Goal: Download file/media

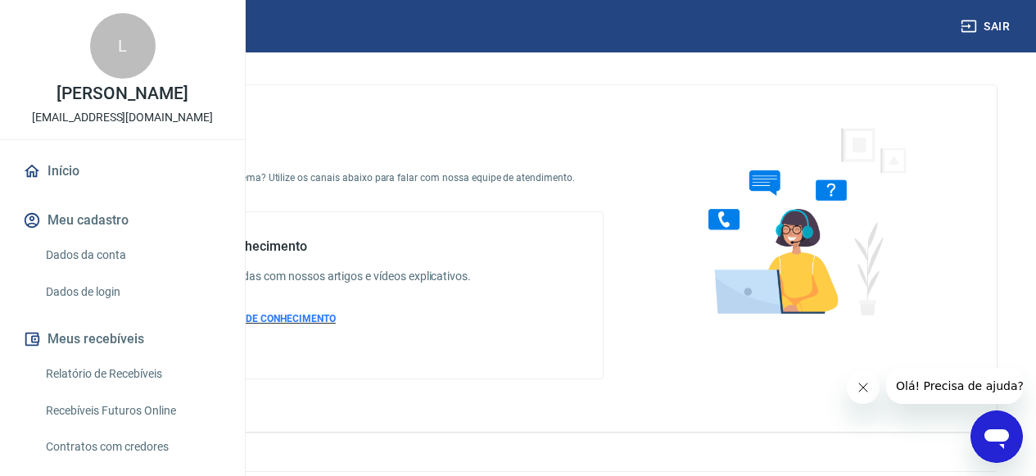
click at [336, 324] on span "ACESSAR BASE DE CONHECIMENTO" at bounding box center [255, 318] width 162 height 11
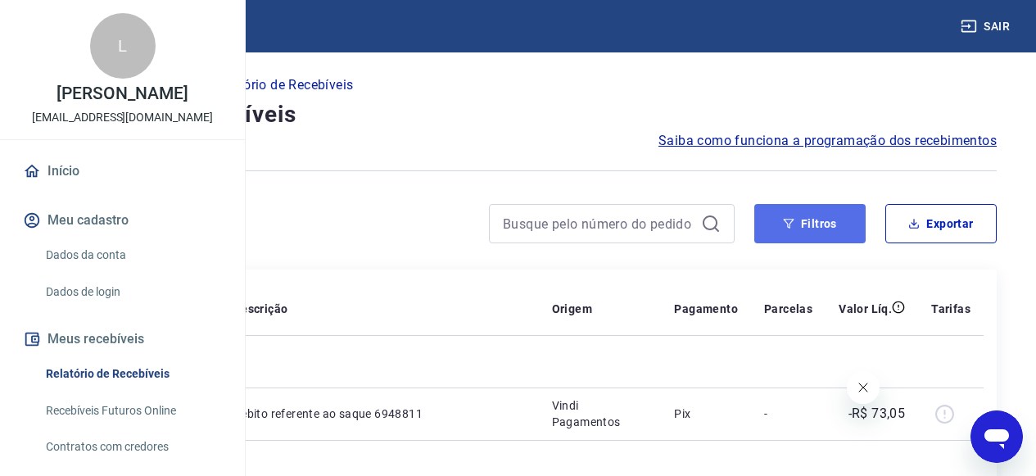
click at [828, 224] on button "Filtros" at bounding box center [809, 223] width 111 height 39
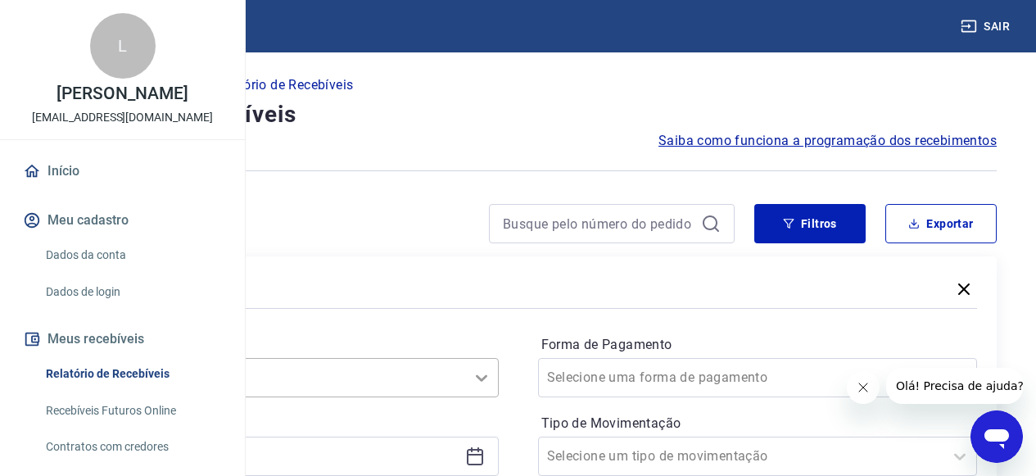
click at [499, 378] on div "Selecione um período" at bounding box center [279, 377] width 440 height 39
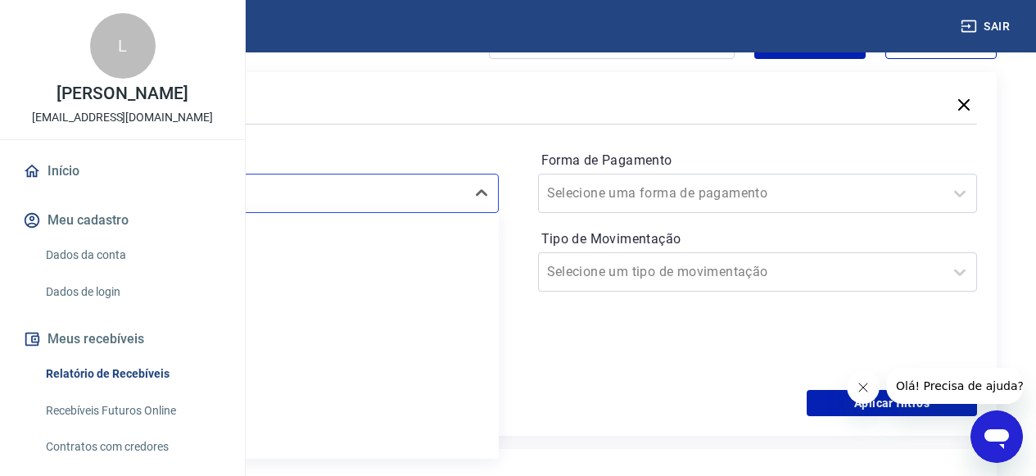
scroll to position [188, 0]
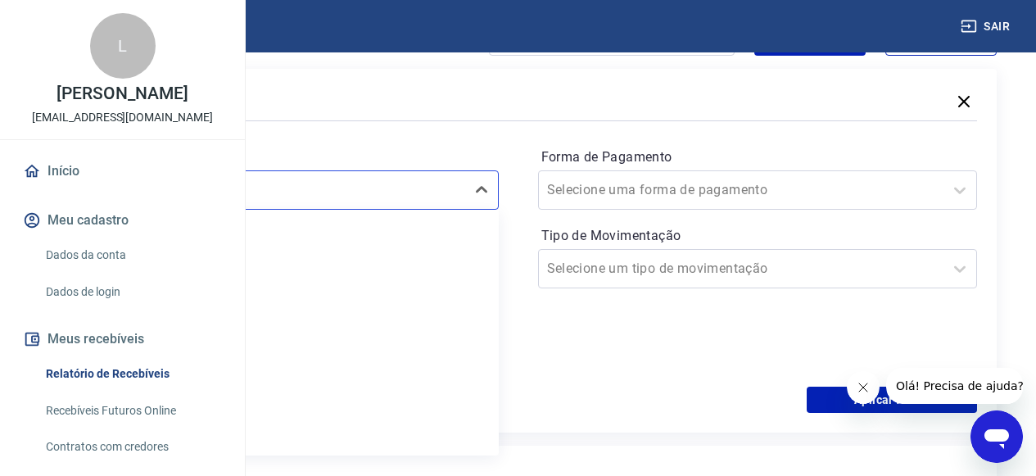
click at [649, 314] on div "Período option Última semana focused, 3 of 7. 7 results available. Use Up and D…" at bounding box center [518, 256] width 918 height 262
click at [483, 269] on icon at bounding box center [475, 269] width 16 height 16
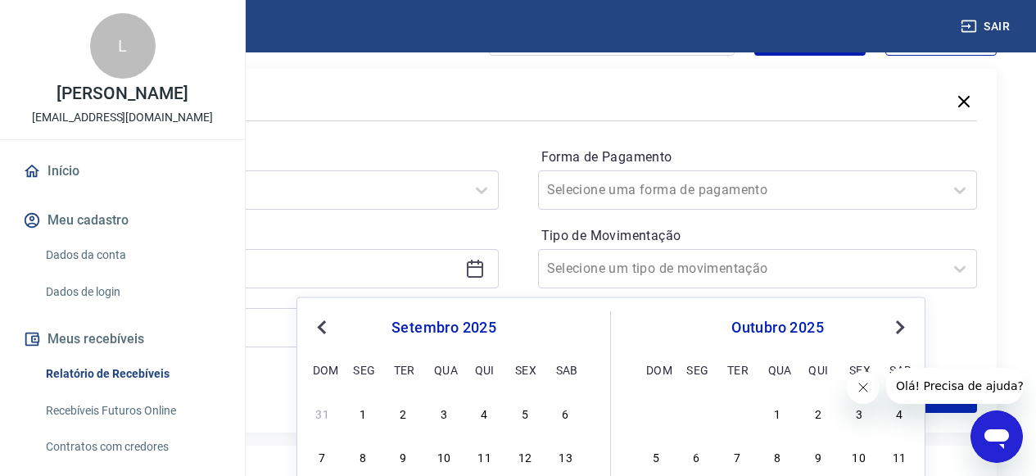
click at [324, 324] on span "Previous Month" at bounding box center [324, 326] width 0 height 19
click at [522, 408] on div "1" at bounding box center [525, 412] width 20 height 20
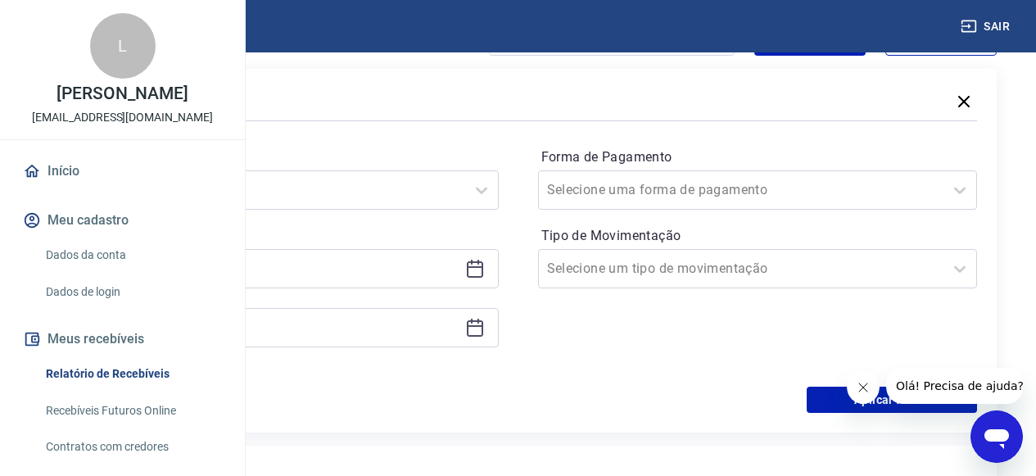
type input "01/08/2025"
click at [499, 329] on div at bounding box center [279, 327] width 440 height 39
click at [483, 327] on icon at bounding box center [475, 326] width 16 height 2
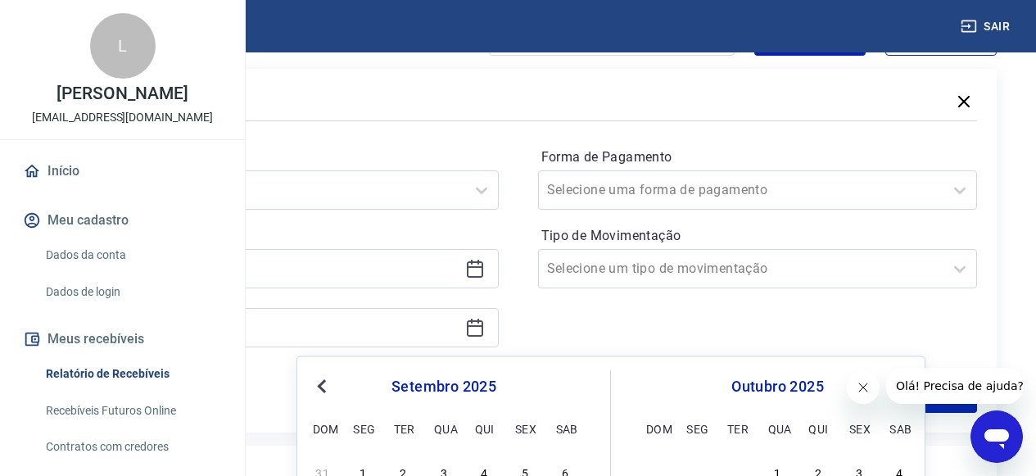
click at [324, 385] on span "Previous Month" at bounding box center [324, 385] width 0 height 19
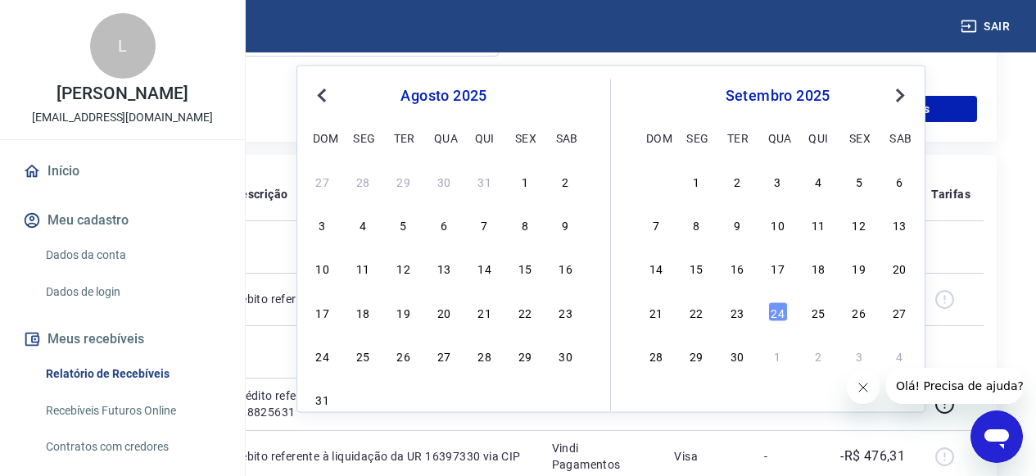
scroll to position [481, 0]
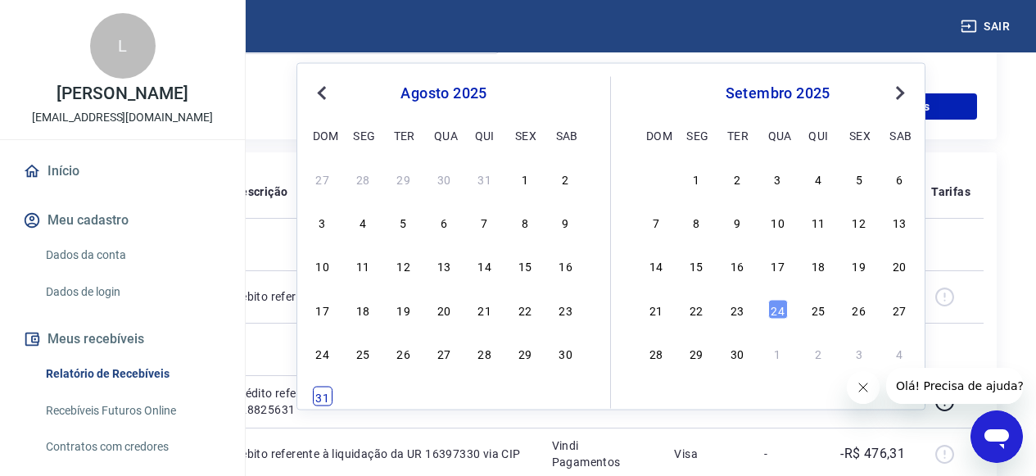
click at [328, 395] on div "31" at bounding box center [323, 397] width 20 height 20
type input "31/08/2025"
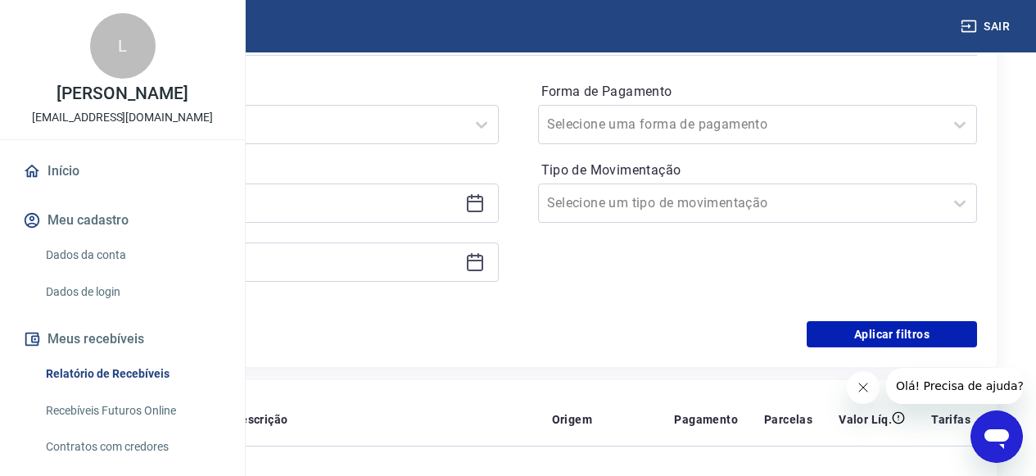
scroll to position [289, 0]
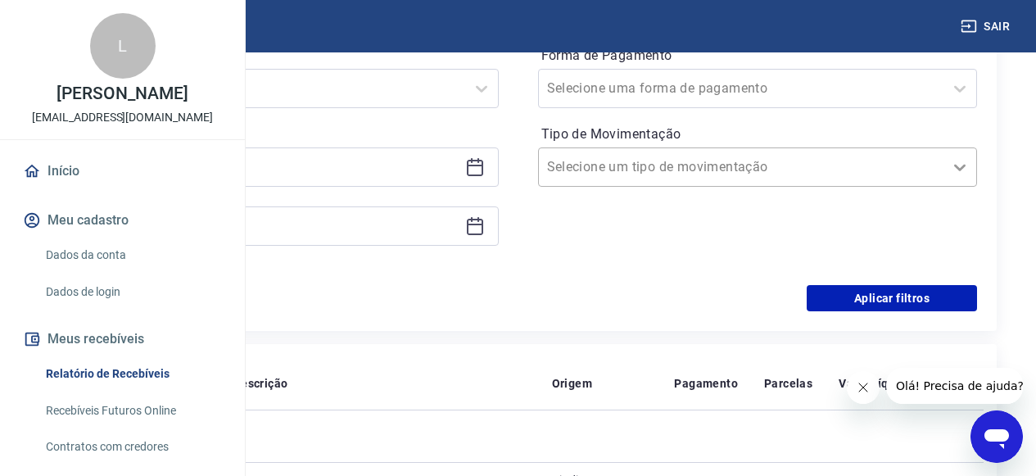
click at [962, 168] on icon at bounding box center [959, 168] width 11 height 7
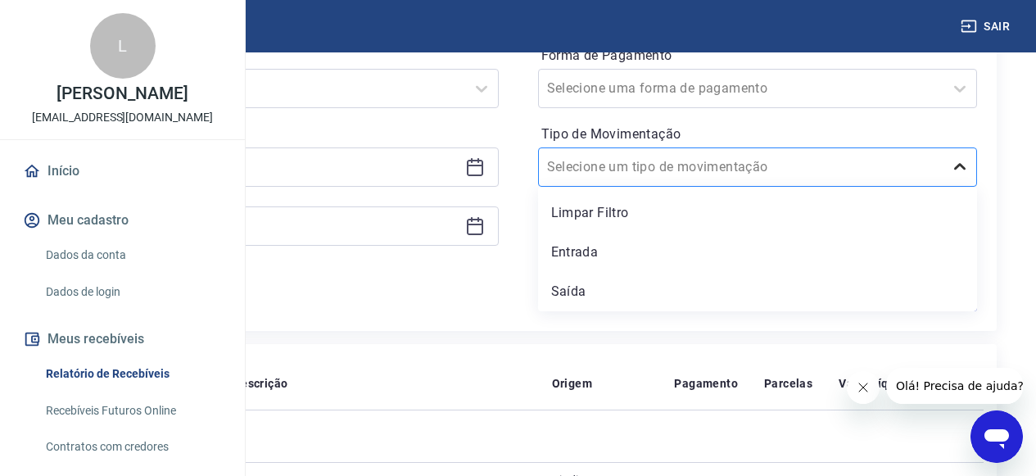
click at [962, 168] on icon at bounding box center [959, 166] width 11 height 7
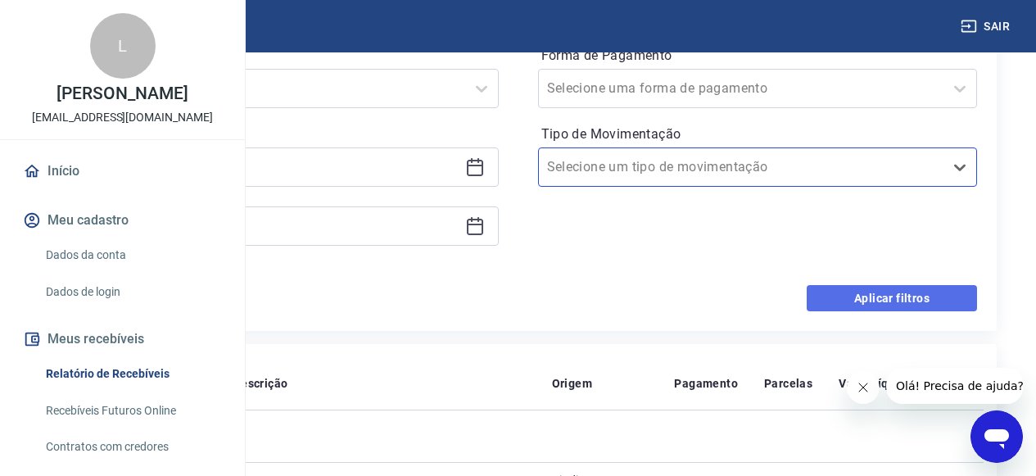
click at [909, 298] on button "Aplicar filtros" at bounding box center [892, 298] width 170 height 26
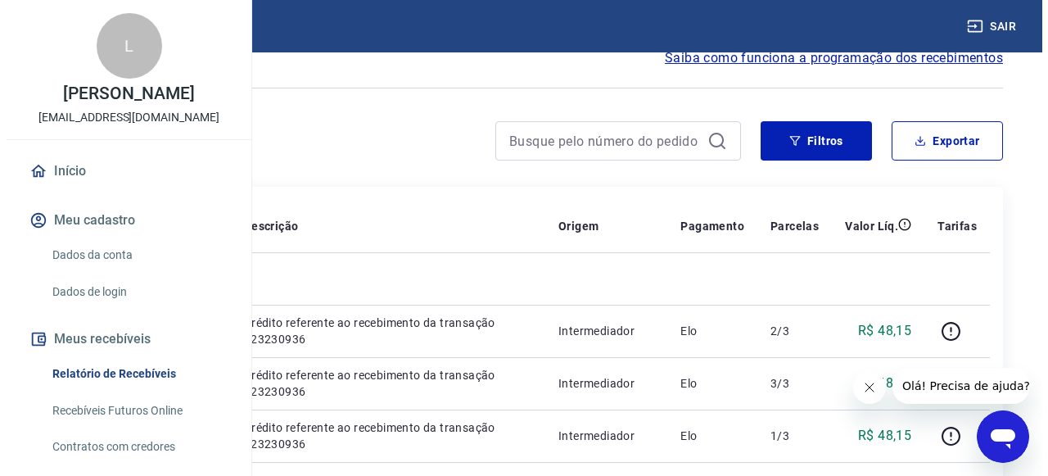
scroll to position [68, 0]
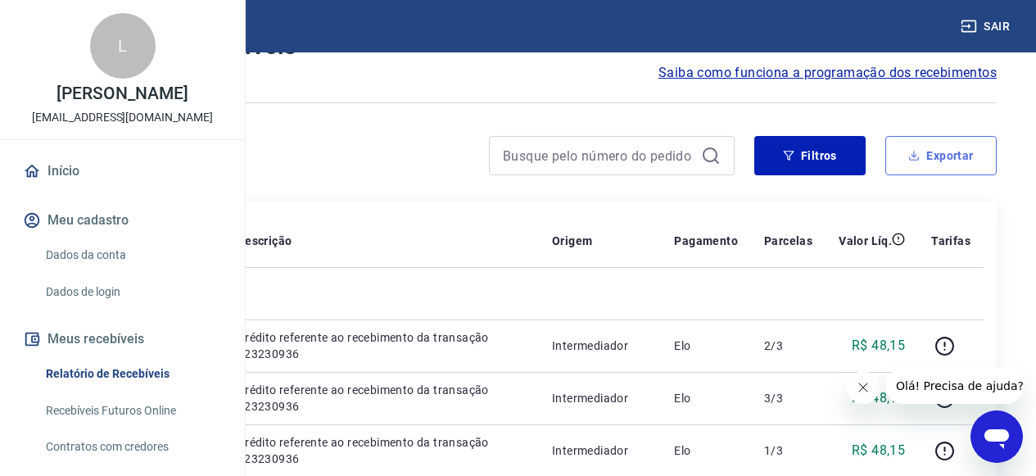
click at [956, 158] on button "Exportar" at bounding box center [940, 155] width 111 height 39
type input "01/08/2025"
type input "31/08/2025"
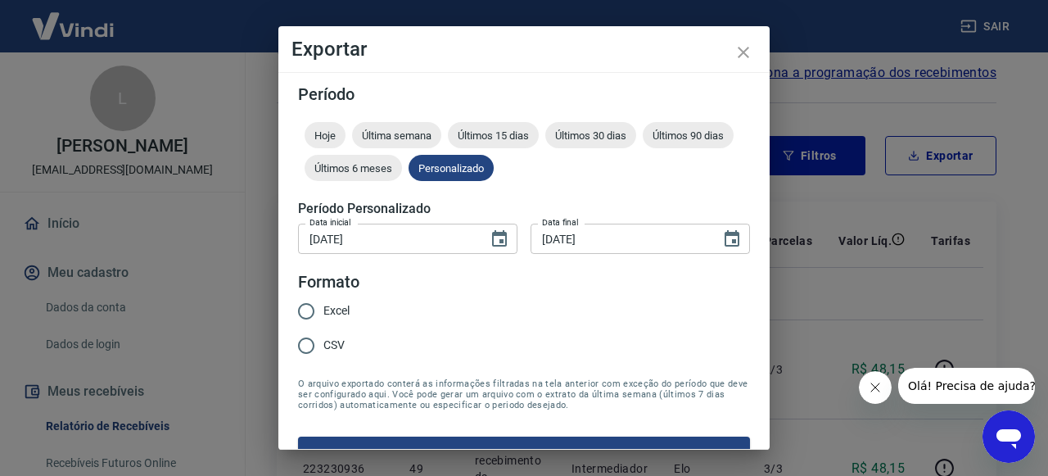
click at [306, 313] on input "Excel" at bounding box center [306, 311] width 34 height 34
radio input "true"
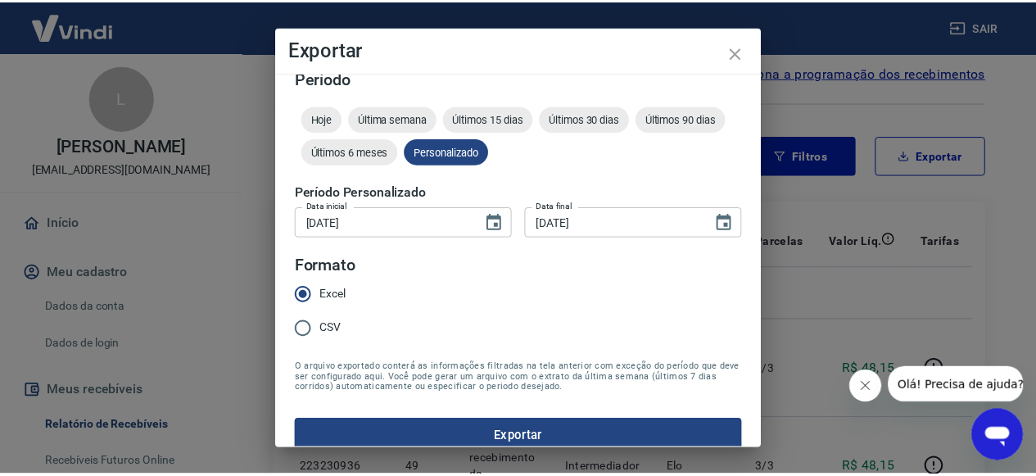
scroll to position [35, 0]
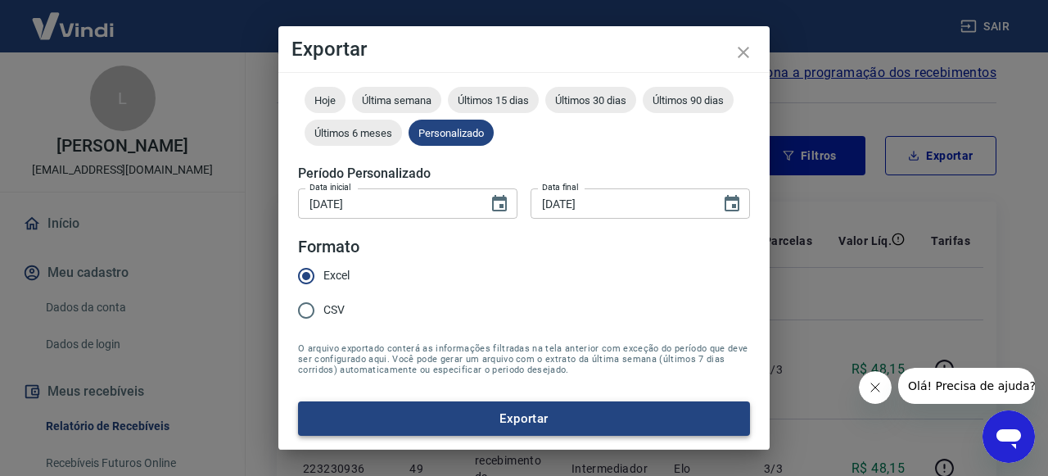
click at [620, 423] on button "Exportar" at bounding box center [524, 418] width 452 height 34
